Goal: Information Seeking & Learning: Find specific fact

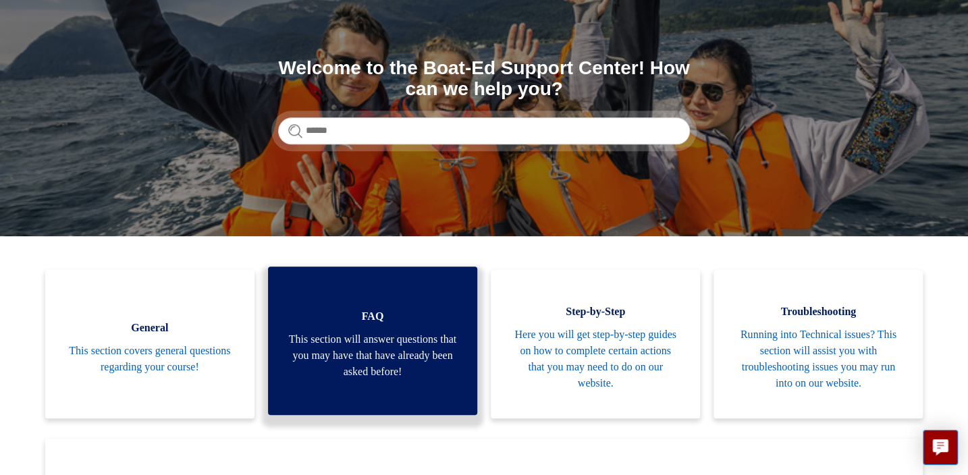
scroll to position [122, 0]
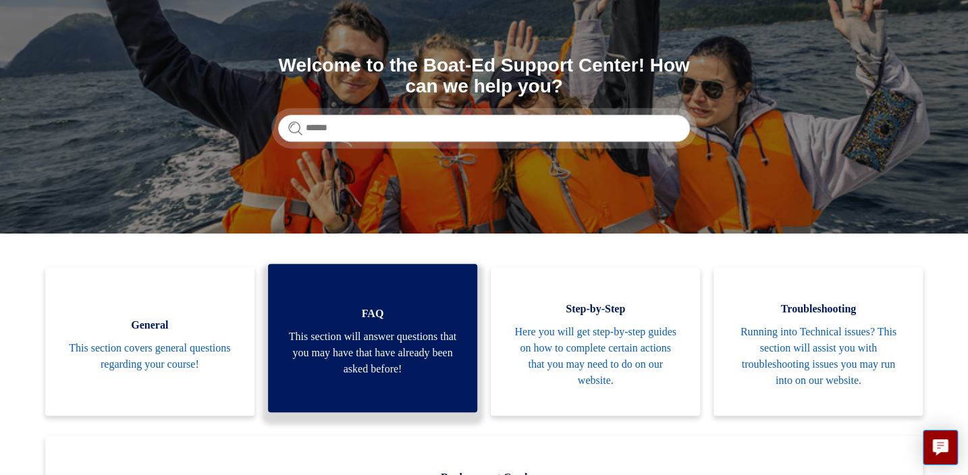
click at [380, 332] on span "This section will answer questions that you may have that have already been ask…" at bounding box center [372, 353] width 169 height 49
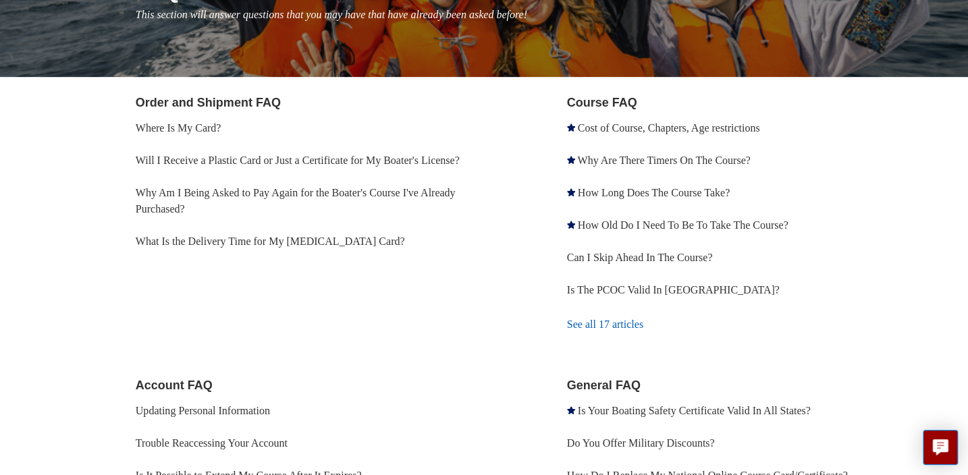
scroll to position [245, 0]
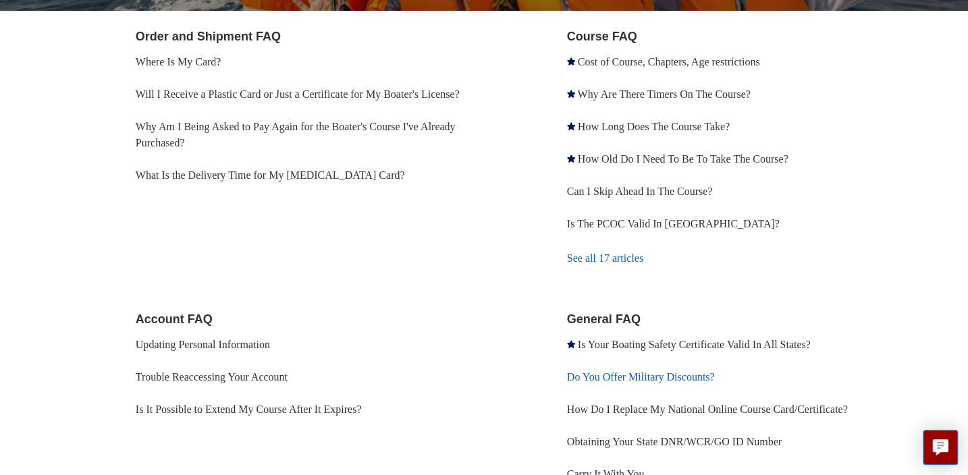
click at [674, 371] on link "Do You Offer Military Discounts?" at bounding box center [641, 376] width 148 height 11
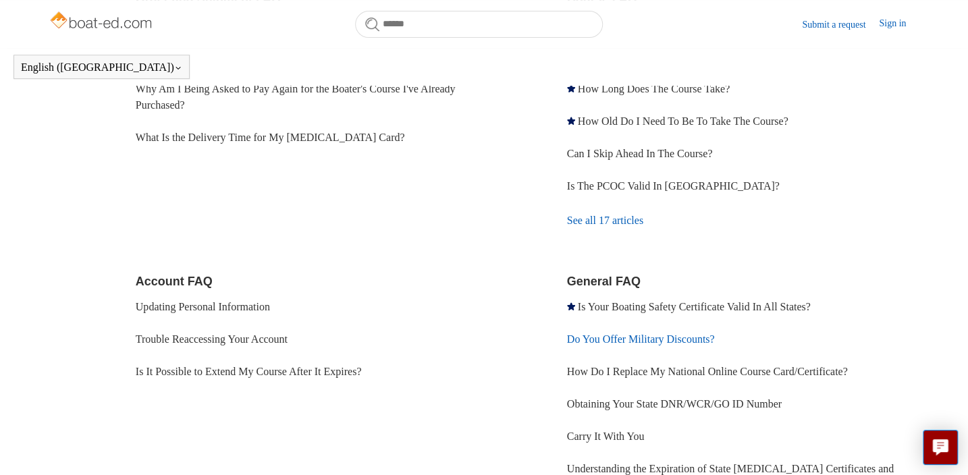
scroll to position [306, 0]
